Goal: Task Accomplishment & Management: Manage account settings

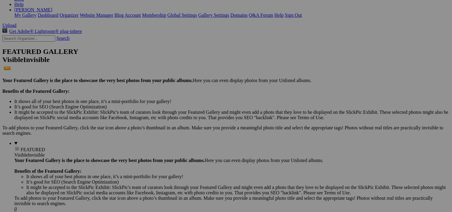
scroll to position [151, 0]
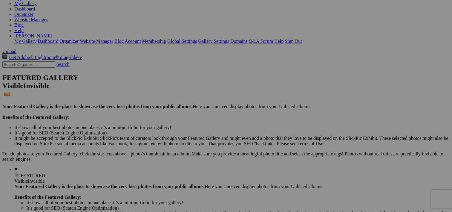
scroll to position [74, 0]
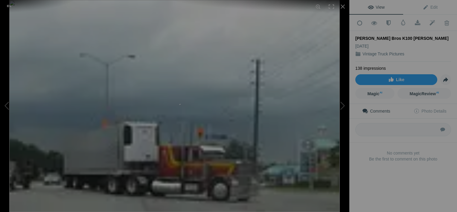
click at [248, 92] on img at bounding box center [174, 106] width 330 height 212
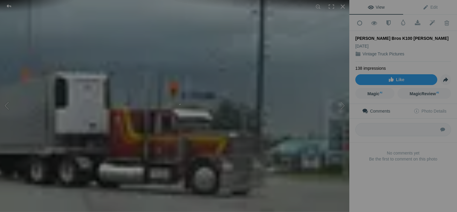
click at [8, 6] on div at bounding box center [9, 6] width 22 height 12
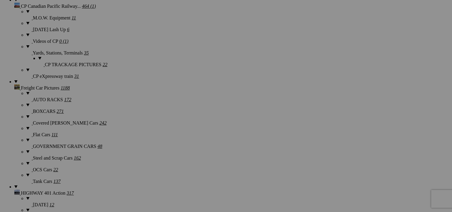
scroll to position [819, 0]
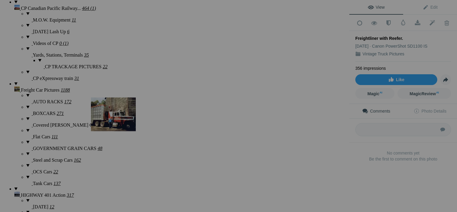
click at [116, 122] on img at bounding box center [113, 113] width 45 height 33
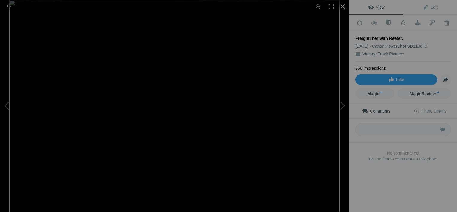
click at [343, 7] on div at bounding box center [342, 6] width 13 height 13
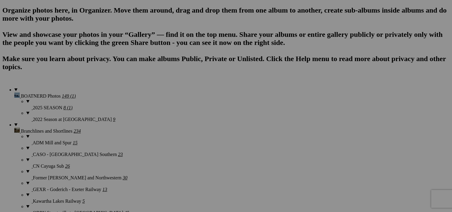
scroll to position [399, 0]
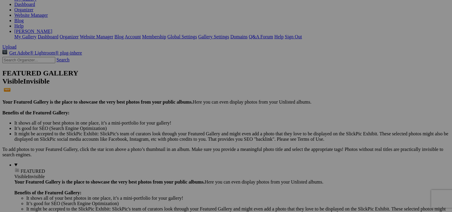
scroll to position [103, 0]
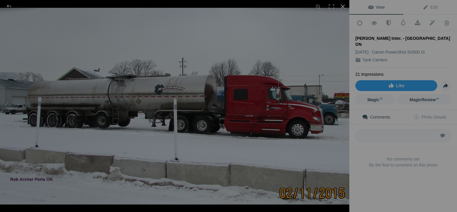
click at [342, 5] on div at bounding box center [342, 6] width 13 height 13
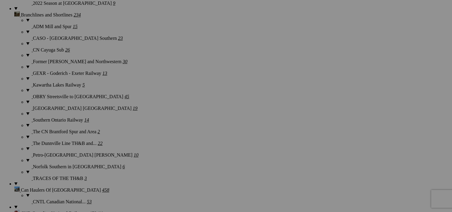
scroll to position [0, 0]
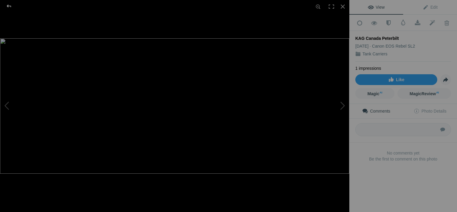
click at [9, 4] on div at bounding box center [9, 6] width 22 height 12
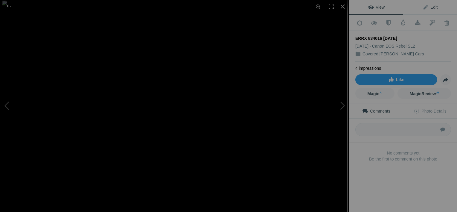
click at [433, 6] on span "Edit" at bounding box center [429, 7] width 15 height 5
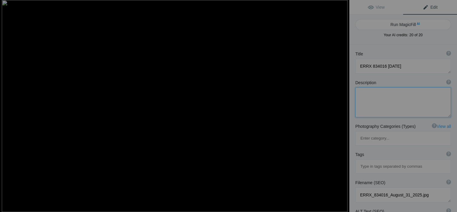
paste textarea "ex-MWNX 834016 exx-NOKL 834016 exxx-C&NW 181016"
click at [402, 107] on textarea at bounding box center [403, 102] width 96 height 30
type textarea "ex-MWNX 834016 exx-NOKL 834016 exxx-C&NW 181016"
click at [343, 6] on div at bounding box center [342, 6] width 13 height 13
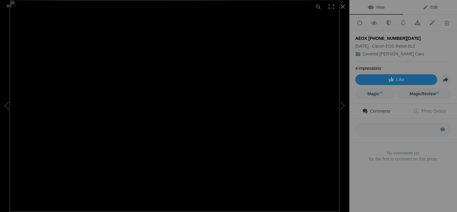
click at [431, 7] on span "Edit" at bounding box center [429, 7] width 15 height 5
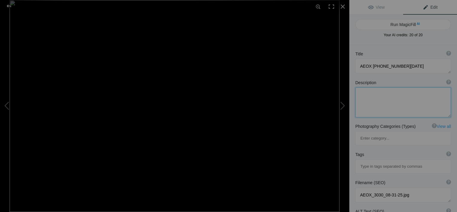
click at [373, 97] on textarea at bounding box center [403, 102] width 96 height 30
paste textarea "ex-AMIX 3030 exx-BM 5258"
type textarea "ex-AMIX 3030 exx-BM 5258"
click at [342, 5] on div at bounding box center [342, 6] width 13 height 13
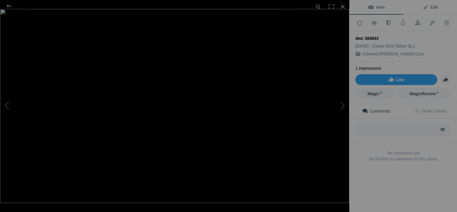
click at [426, 7] on span "Edit" at bounding box center [429, 7] width 15 height 5
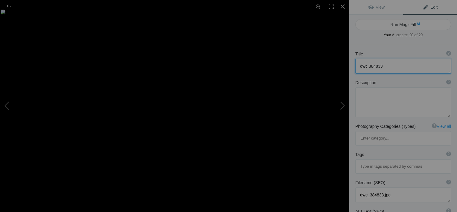
drag, startPoint x: 367, startPoint y: 63, endPoint x: 360, endPoint y: 67, distance: 8.3
click at [360, 67] on textarea at bounding box center [403, 66] width 96 height 15
type textarea "DWC 384833"
click at [373, 93] on textarea at bounding box center [403, 102] width 96 height 30
click at [342, 5] on div at bounding box center [342, 6] width 13 height 13
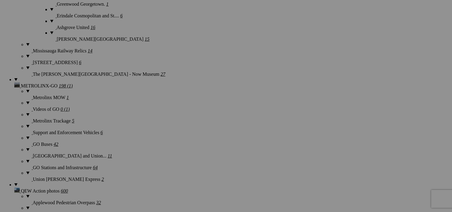
scroll to position [1387, 0]
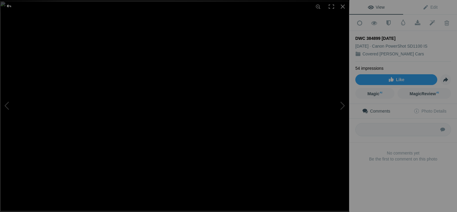
click at [8, 5] on div at bounding box center [9, 6] width 22 height 12
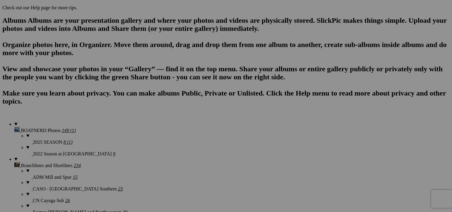
scroll to position [0, 0]
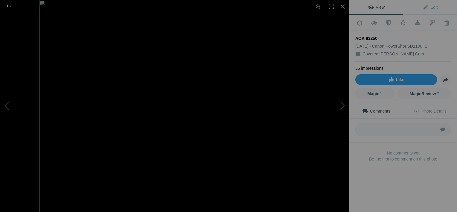
click at [8, 6] on div at bounding box center [9, 6] width 22 height 12
